Goal: Task Accomplishment & Management: Use online tool/utility

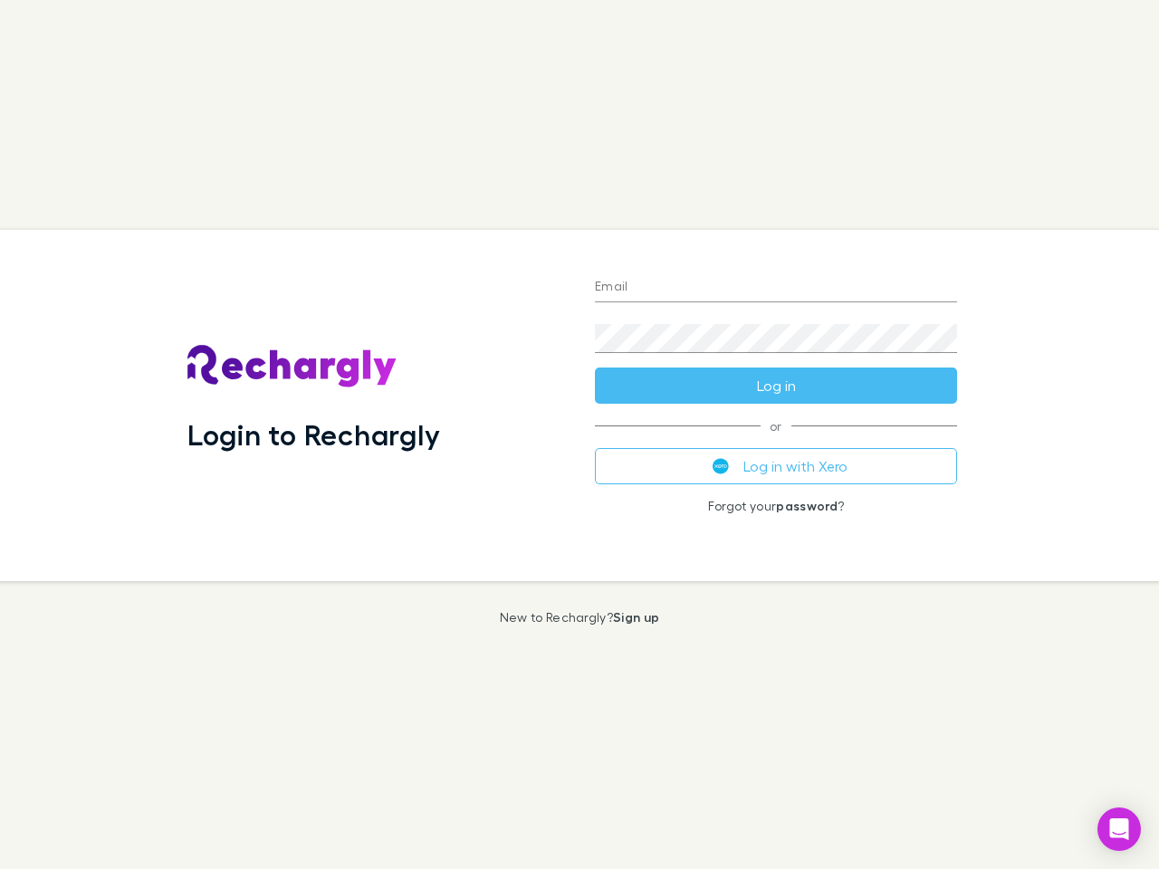
click at [580, 435] on div "Login to Rechargly" at bounding box center [377, 405] width 408 height 351
click at [776, 288] on input "Email" at bounding box center [776, 287] width 362 height 29
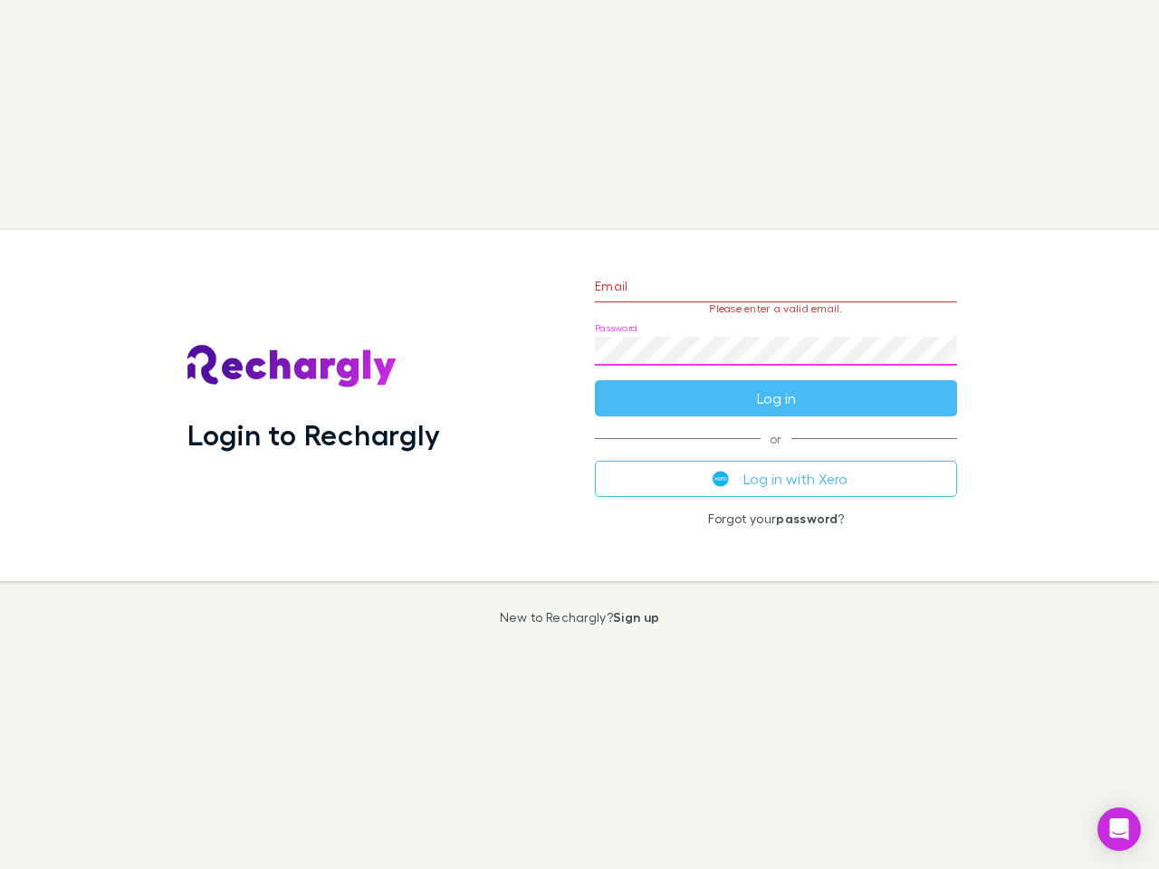
click at [776, 386] on form "Email Please enter a valid email. Password Log in" at bounding box center [776, 338] width 362 height 158
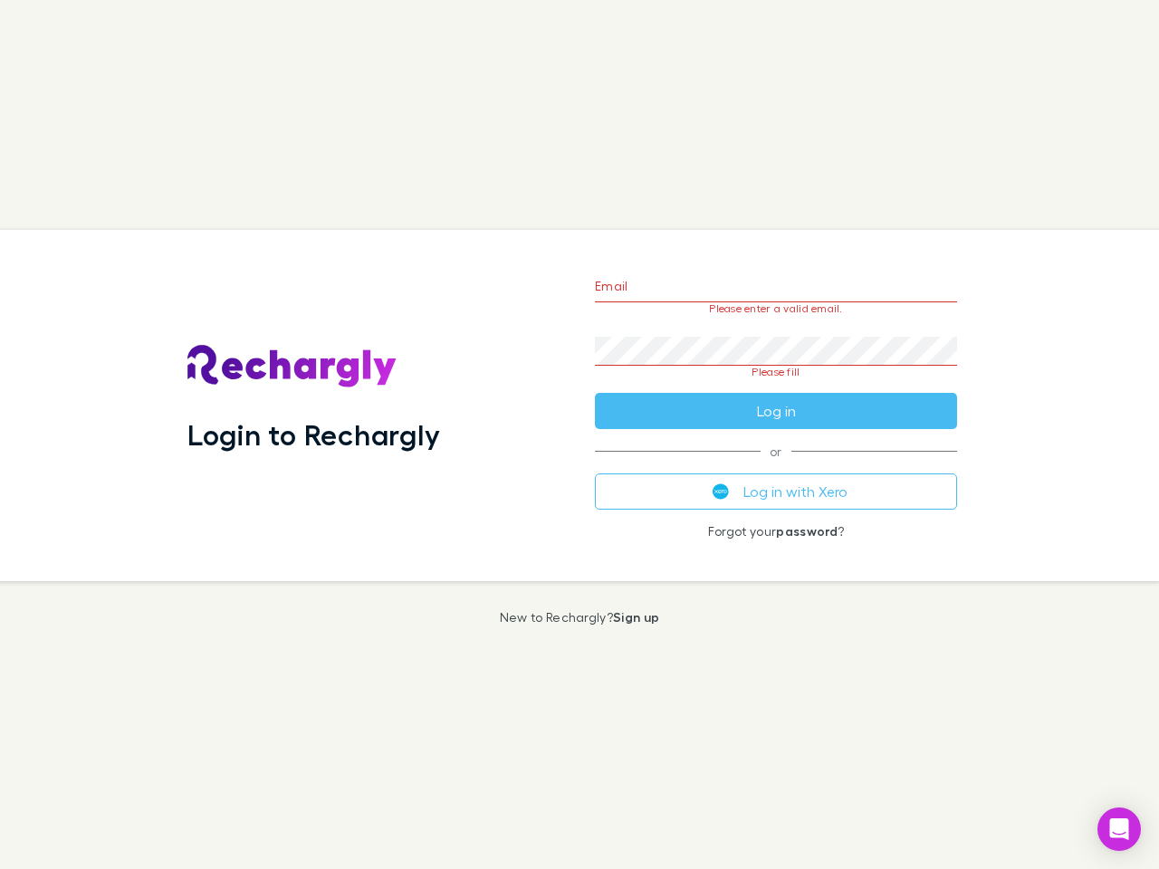
click at [776, 466] on div "Email Please enter a valid email. Password Please fill Log in or Log in with Xe…" at bounding box center [775, 405] width 391 height 351
click at [1119, 830] on icon "Open Intercom Messenger" at bounding box center [1119, 830] width 19 height 22
